Goal: Book appointment/travel/reservation

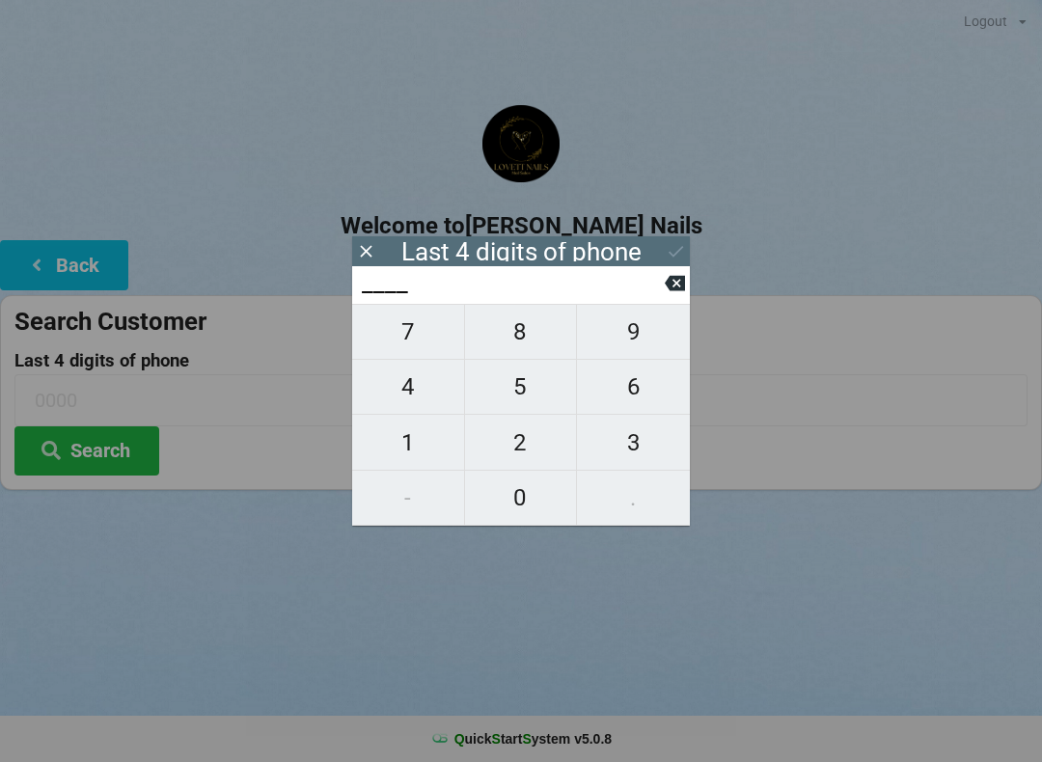
click at [515, 404] on span "5" at bounding box center [521, 387] width 112 height 41
type input "5___"
click at [538, 455] on span "2" at bounding box center [521, 443] width 112 height 41
type input "52__"
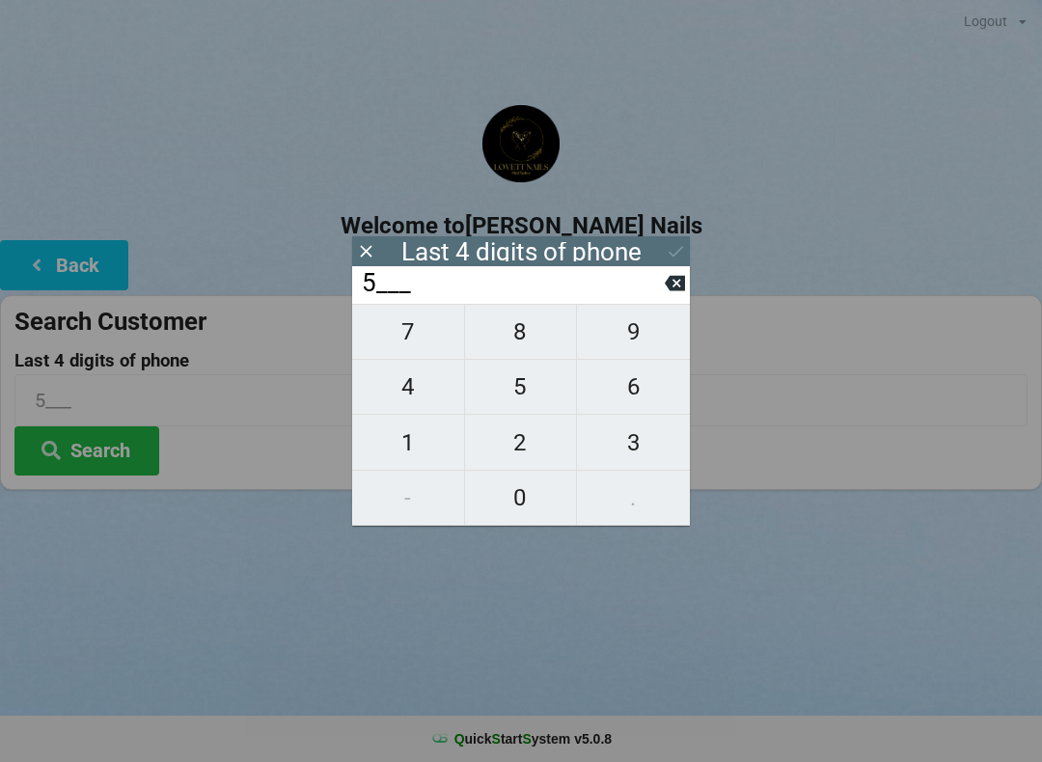
type input "52__"
click at [530, 518] on span "0" at bounding box center [521, 498] width 112 height 41
type input "520_"
click at [638, 350] on span "9" at bounding box center [633, 332] width 113 height 41
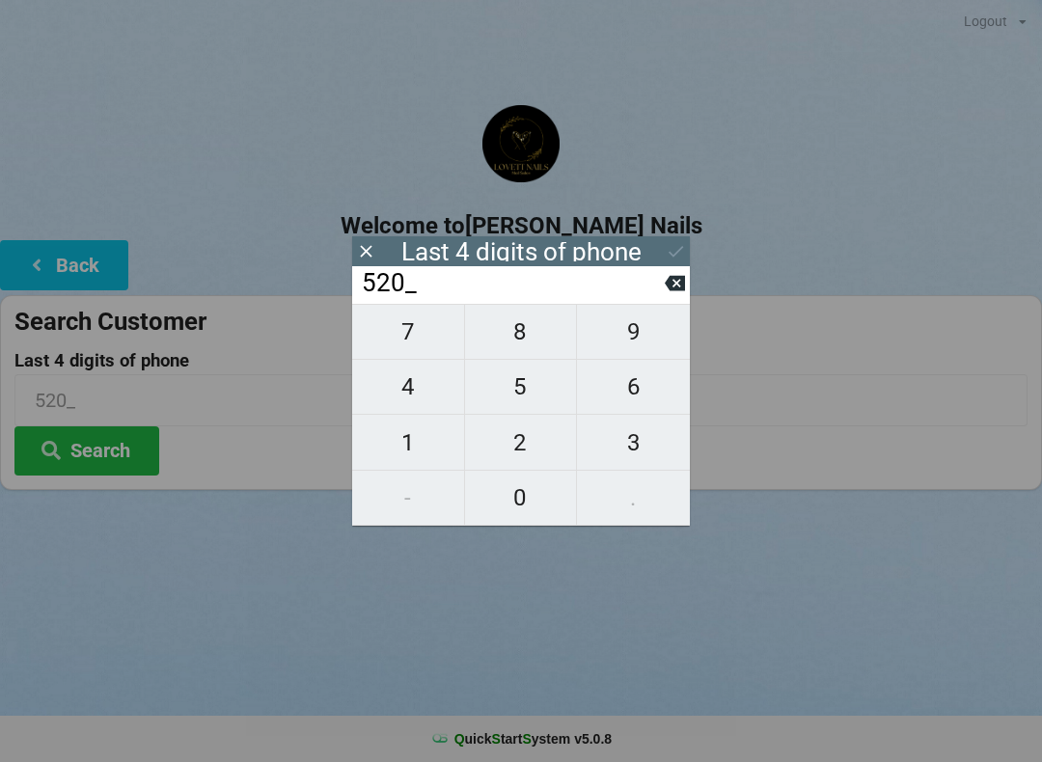
type input "5209"
click at [113, 453] on button "Search" at bounding box center [86, 450] width 145 height 49
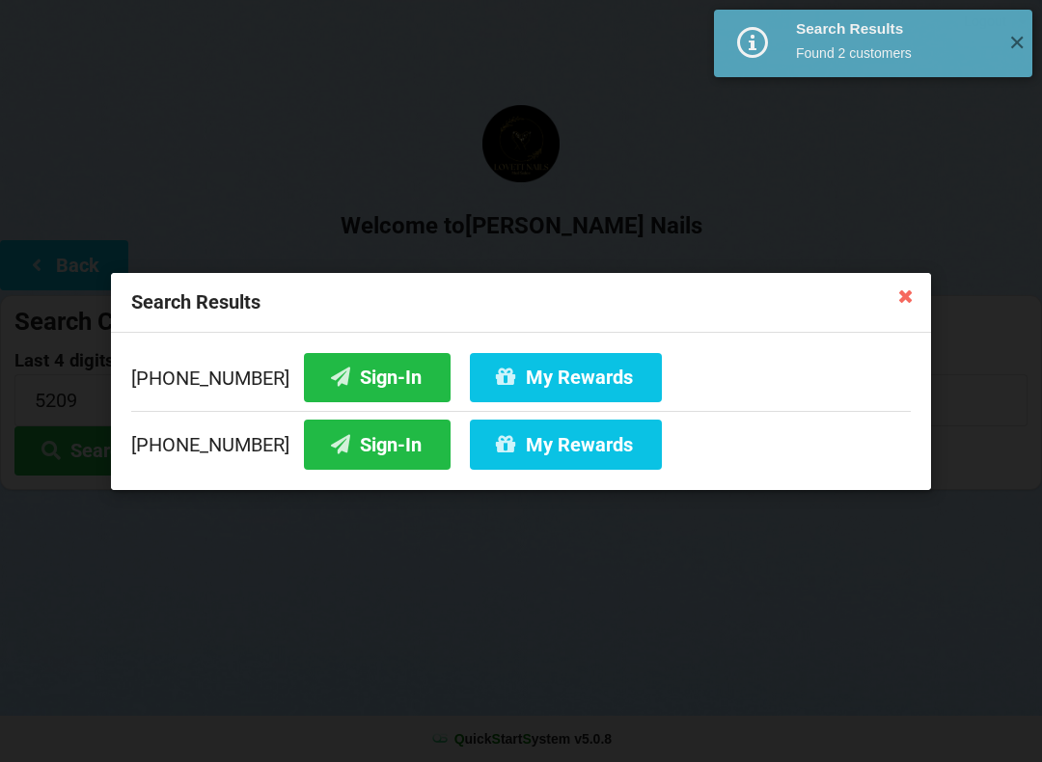
click at [347, 395] on button "Sign-In" at bounding box center [377, 376] width 147 height 49
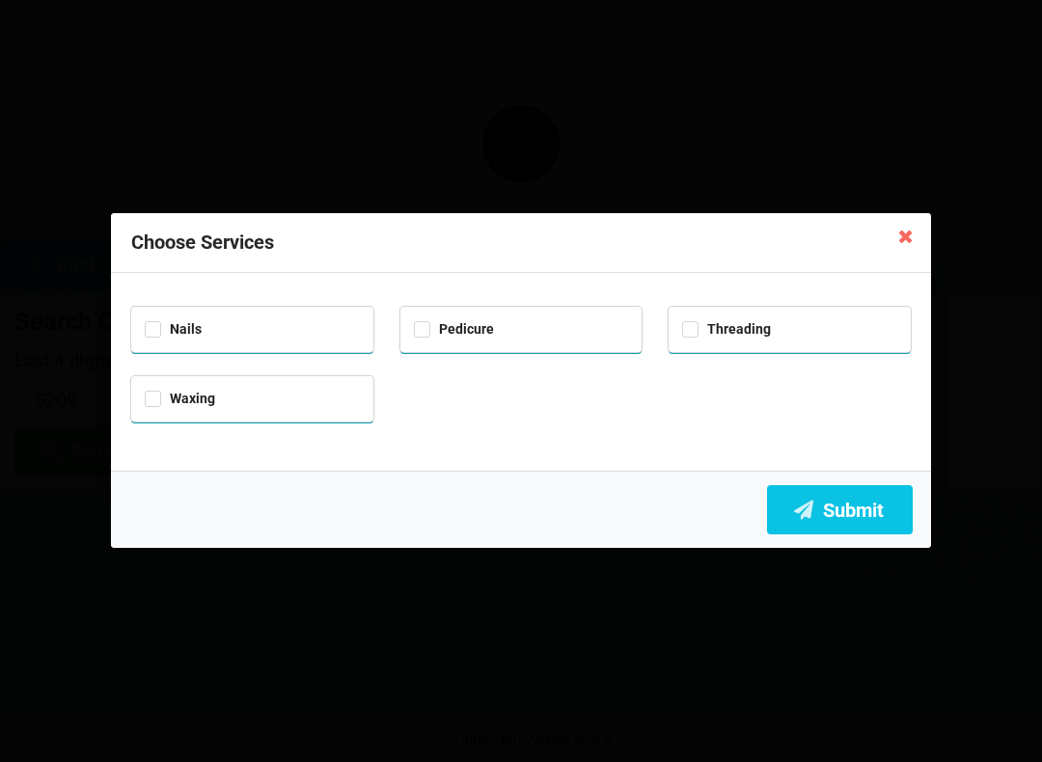
click at [519, 333] on div "Pedicure" at bounding box center [521, 327] width 215 height 22
checkbox input "true"
click at [862, 532] on button "Submit" at bounding box center [840, 509] width 146 height 49
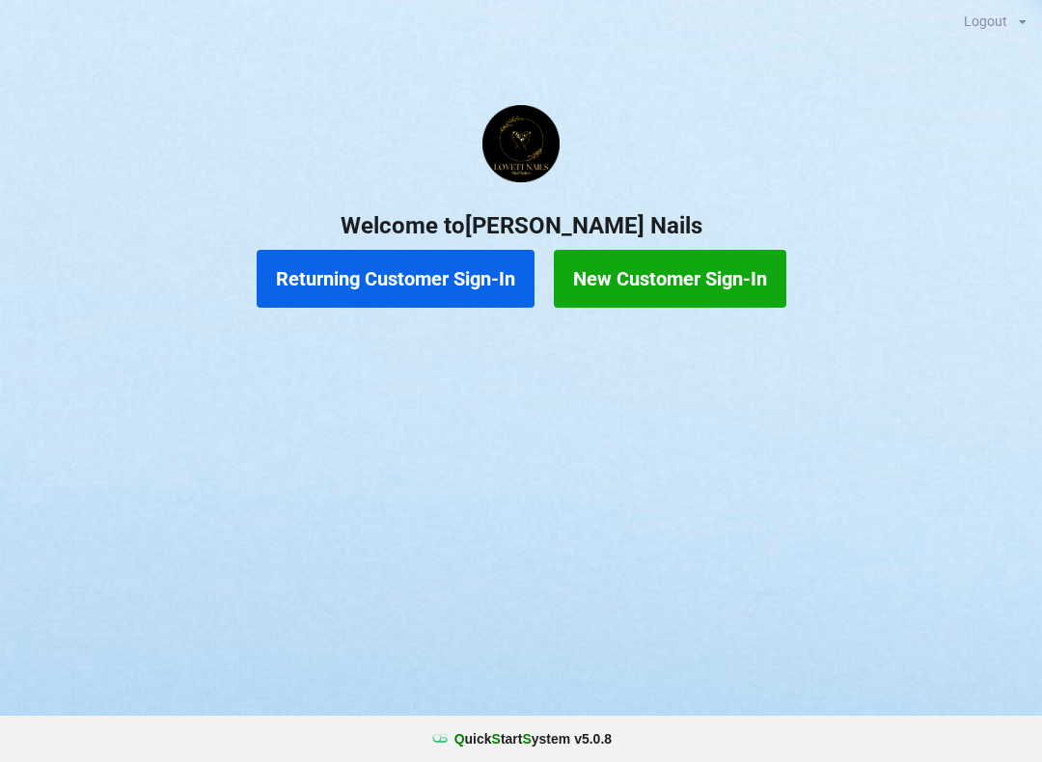
click at [414, 280] on button "Returning Customer Sign-In" at bounding box center [396, 279] width 278 height 58
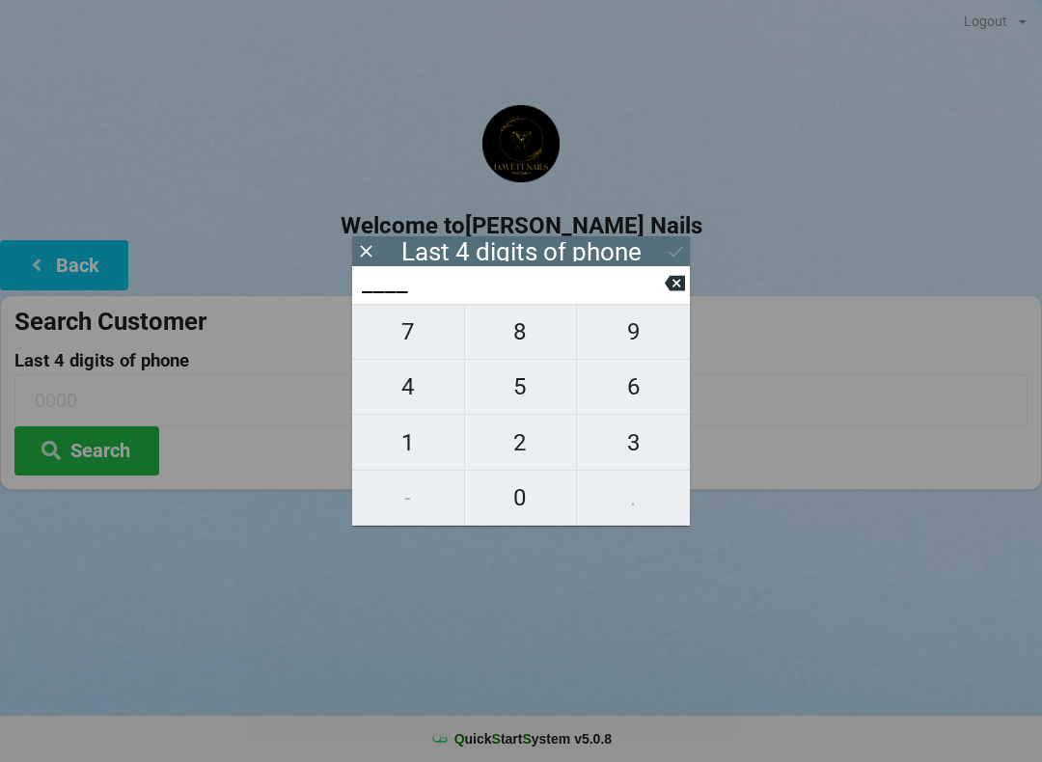
click at [530, 391] on span "5" at bounding box center [521, 387] width 112 height 41
type input "5___"
click at [530, 445] on span "2" at bounding box center [521, 443] width 112 height 41
type input "52__"
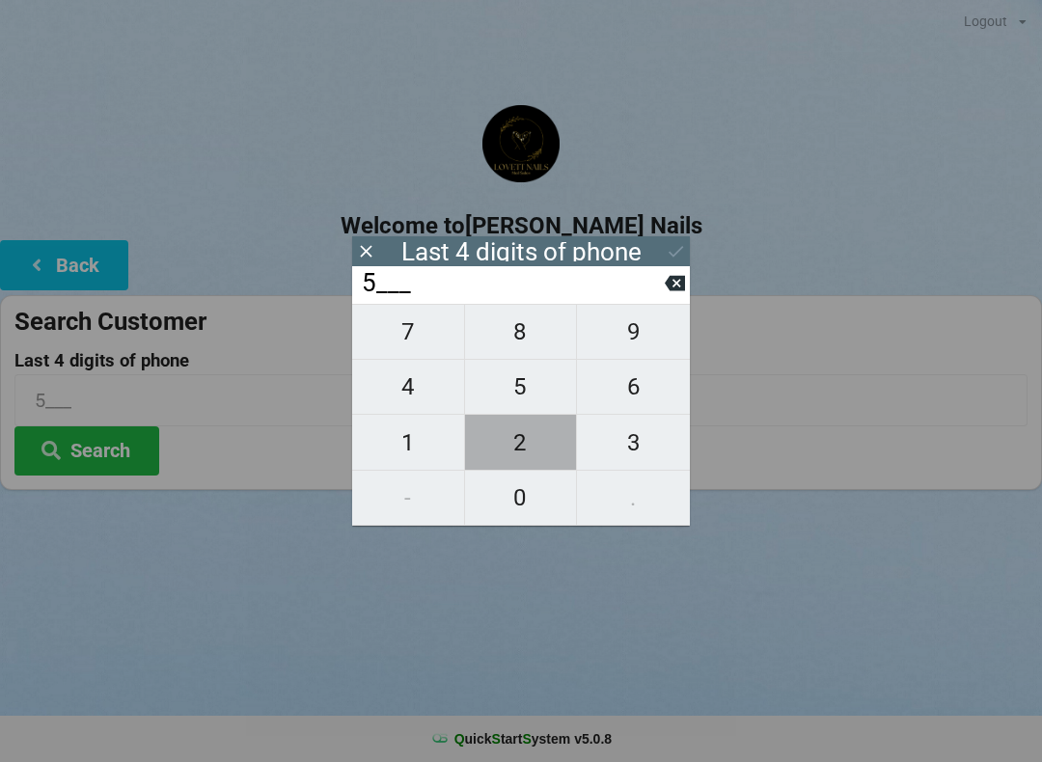
type input "52__"
click at [527, 505] on span "0" at bounding box center [521, 498] width 112 height 41
type input "520_"
click at [652, 347] on span "9" at bounding box center [633, 332] width 113 height 41
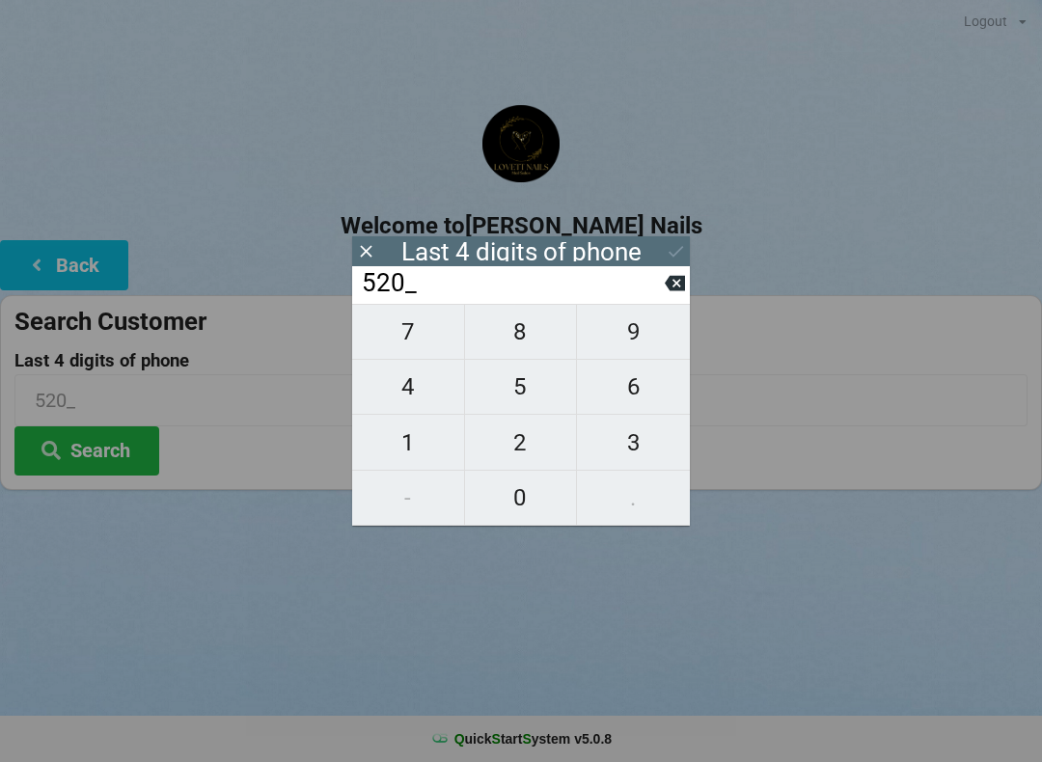
type input "5209"
click at [666, 249] on icon at bounding box center [676, 251] width 20 height 20
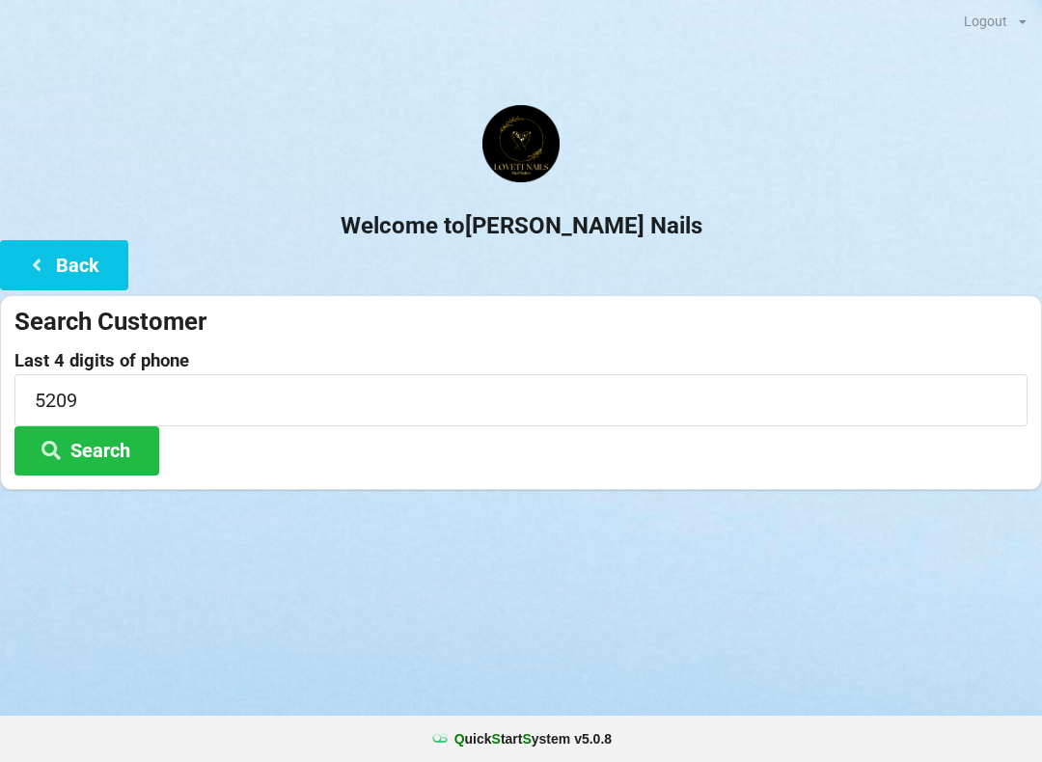
click at [96, 459] on button "Search" at bounding box center [86, 450] width 145 height 49
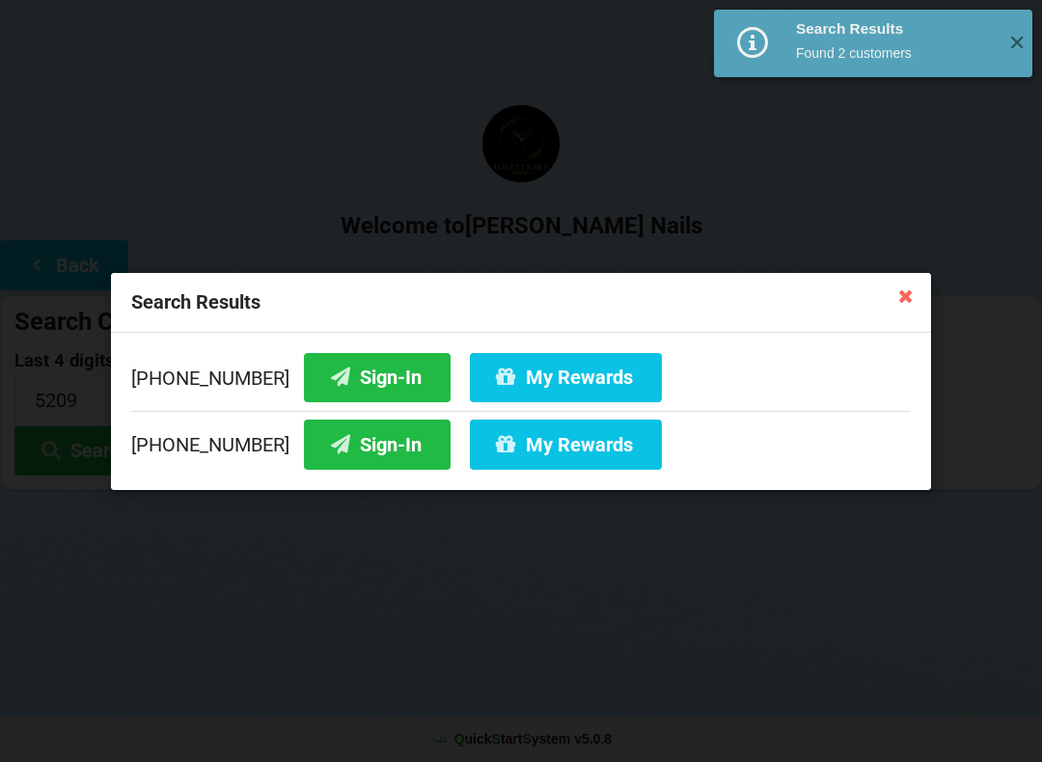
click at [525, 392] on button "My Rewards" at bounding box center [566, 376] width 192 height 49
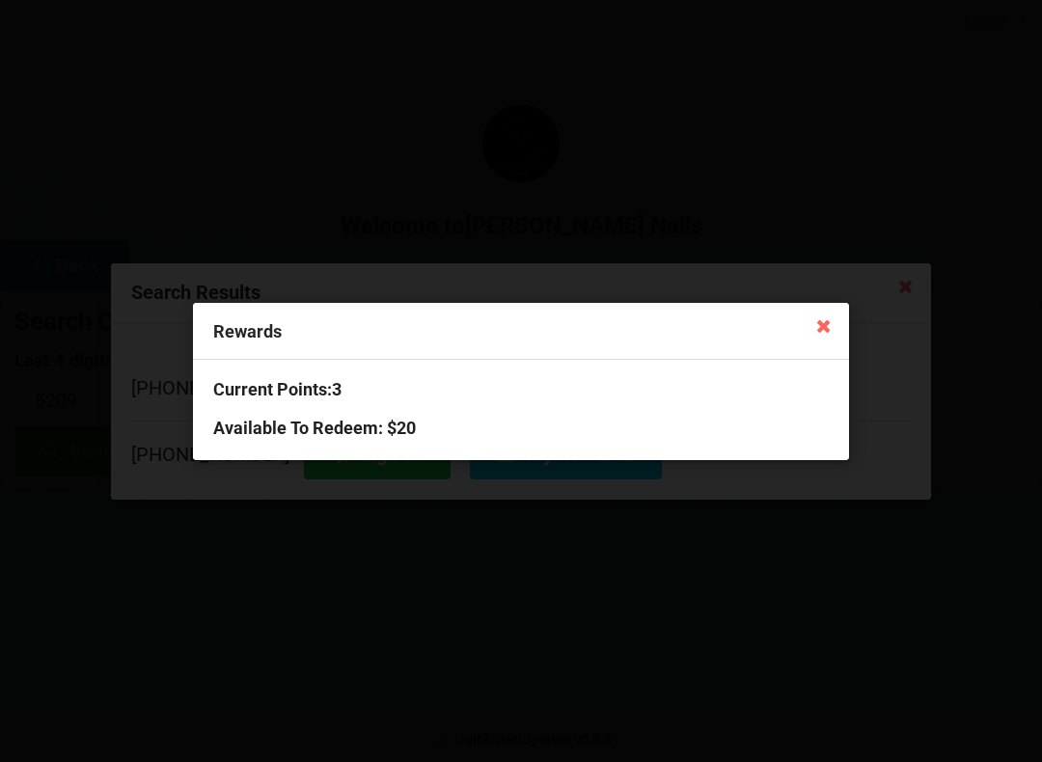
click at [811, 333] on icon at bounding box center [823, 325] width 31 height 31
